Goal: Task Accomplishment & Management: Manage account settings

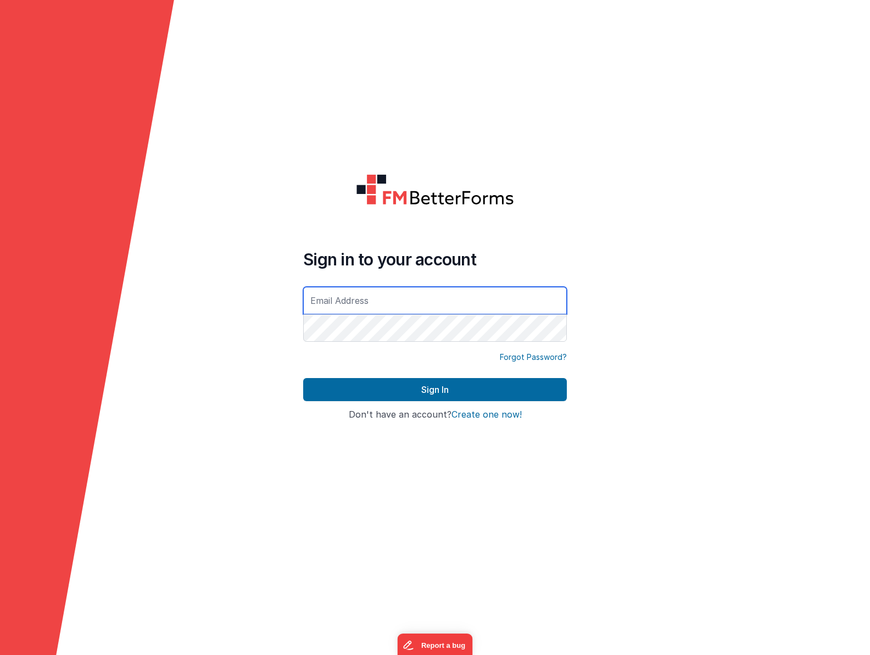
type input "[EMAIL_ADDRESS][DOMAIN_NAME]"
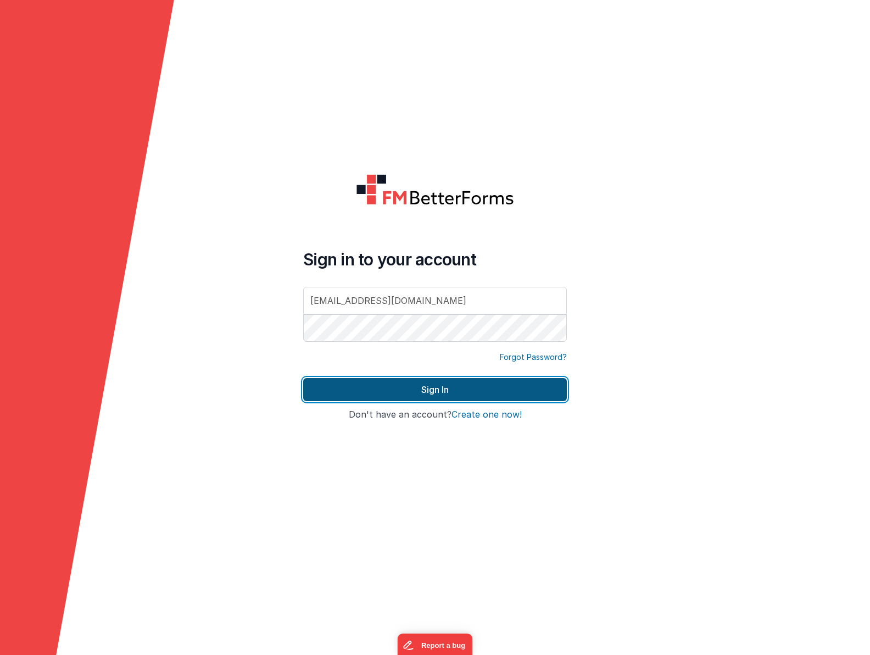
click at [488, 393] on button "Sign In" at bounding box center [435, 389] width 264 height 23
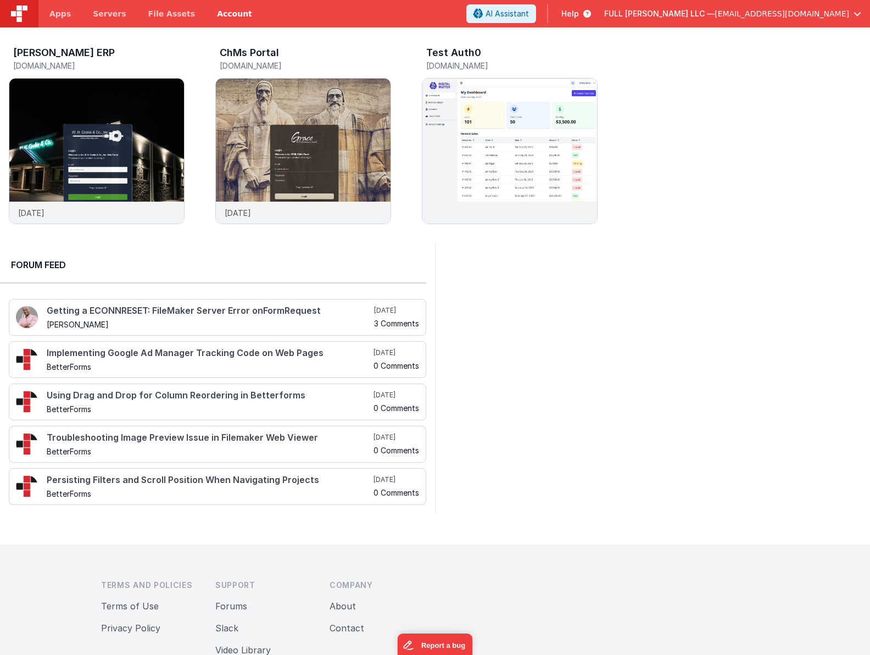
click at [209, 11] on link "Account" at bounding box center [234, 13] width 57 height 27
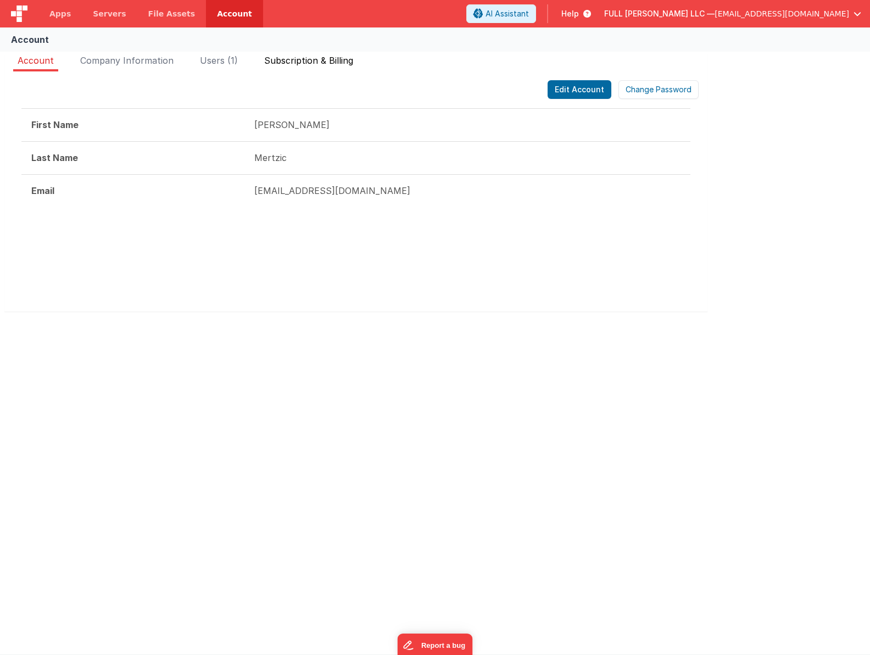
click at [291, 62] on span "Subscription & Billing" at bounding box center [308, 60] width 89 height 11
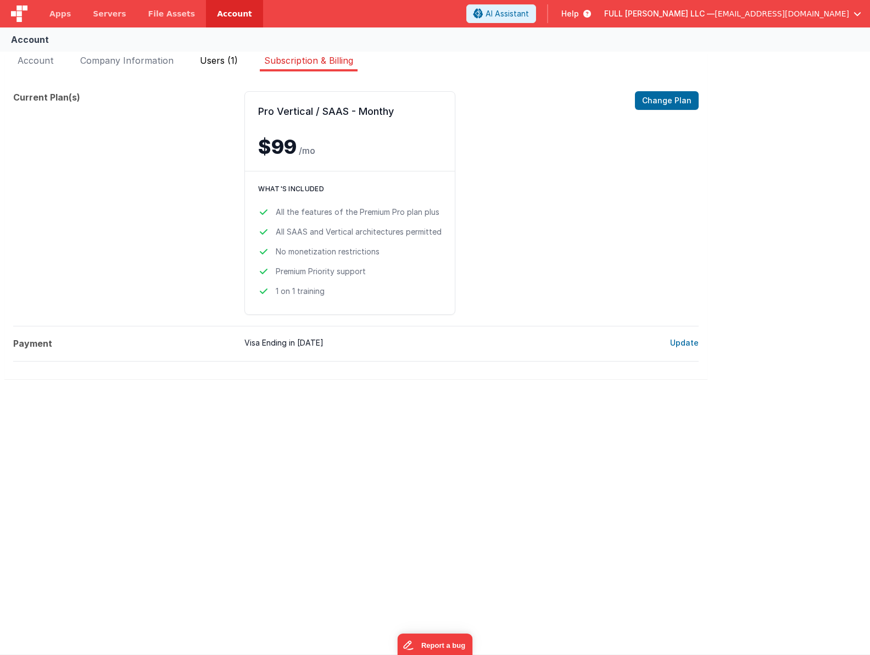
click at [227, 70] on li "Users (1)" at bounding box center [219, 63] width 47 height 18
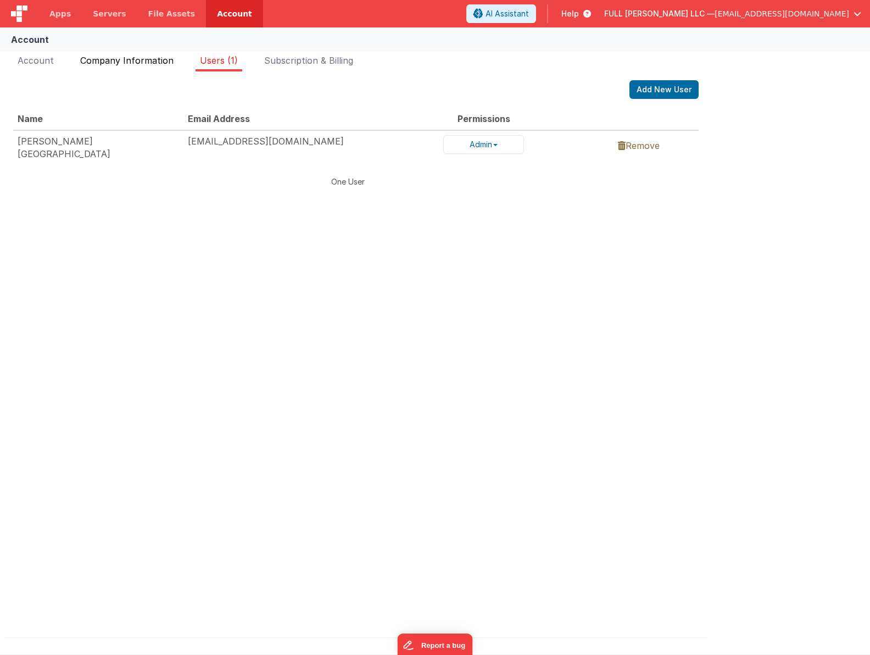
click at [157, 59] on span "Company Information" at bounding box center [126, 60] width 93 height 11
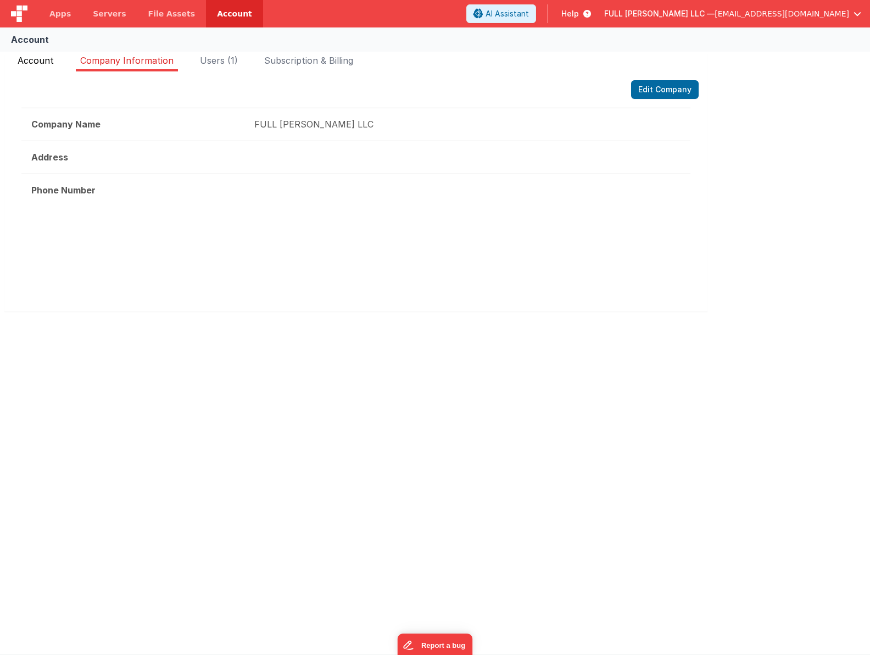
click at [40, 60] on span "Account" at bounding box center [36, 60] width 36 height 11
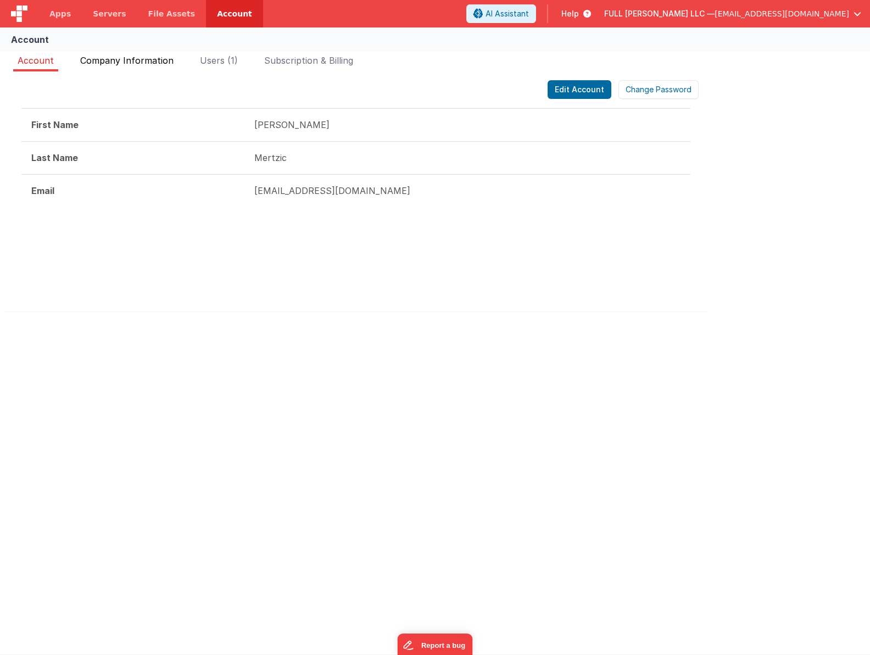
click at [101, 62] on span "Company Information" at bounding box center [126, 60] width 93 height 11
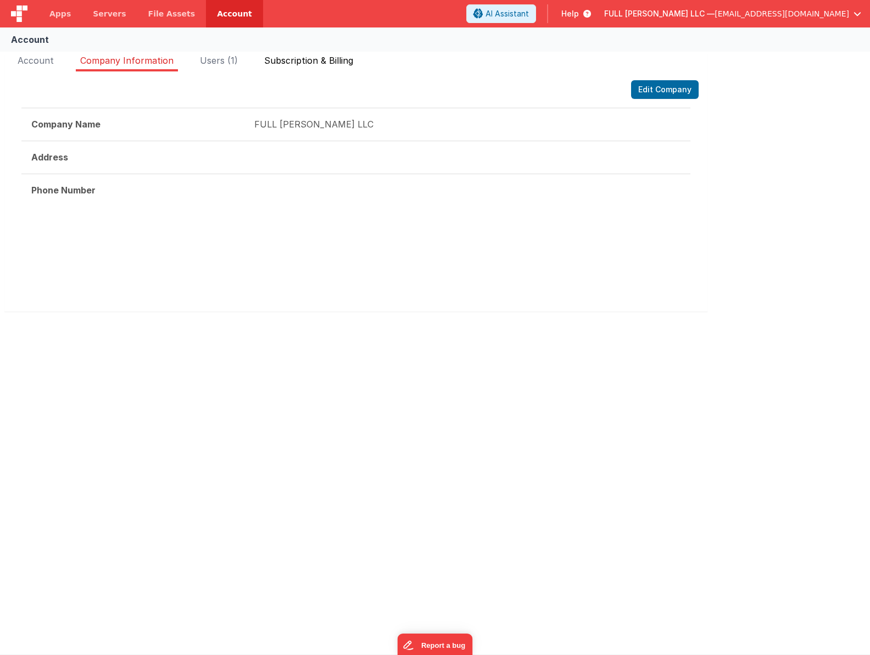
click at [265, 64] on span "Subscription & Billing" at bounding box center [308, 60] width 89 height 11
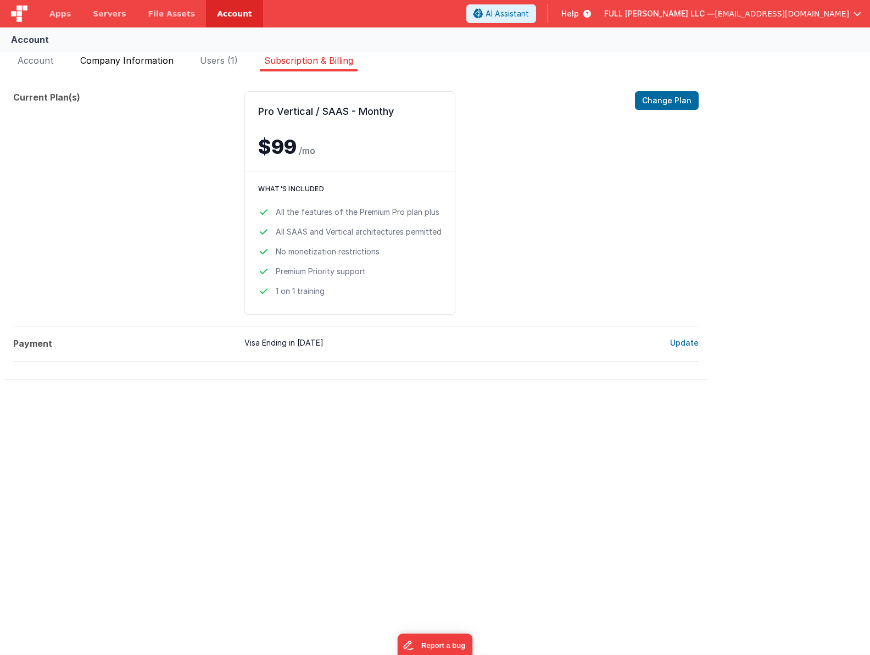
click at [138, 65] on span "Company Information" at bounding box center [126, 60] width 93 height 11
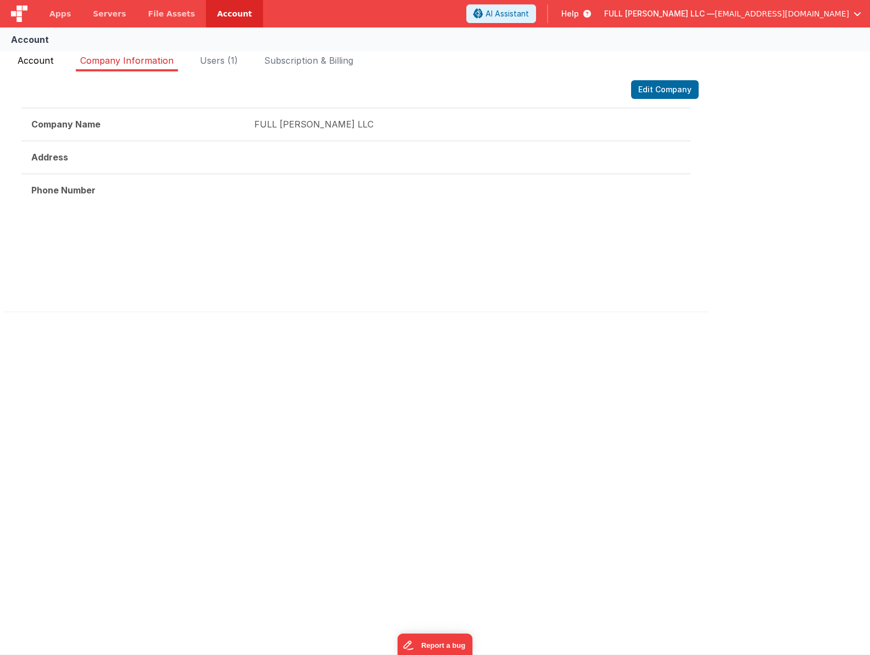
click at [51, 63] on span "Account" at bounding box center [36, 60] width 36 height 11
